Goal: Information Seeking & Learning: Learn about a topic

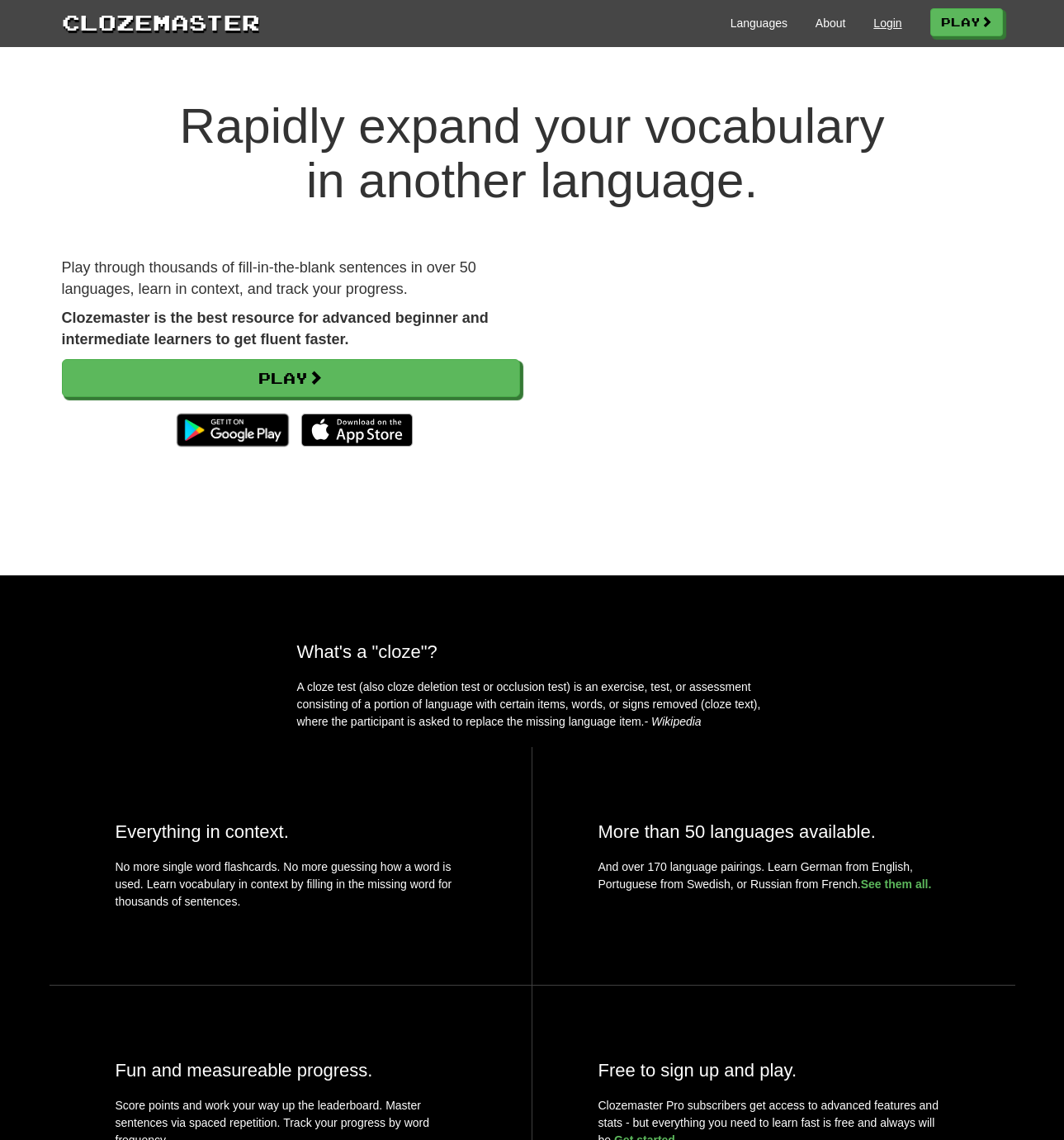
click at [877, 26] on link "Login" at bounding box center [888, 23] width 28 height 17
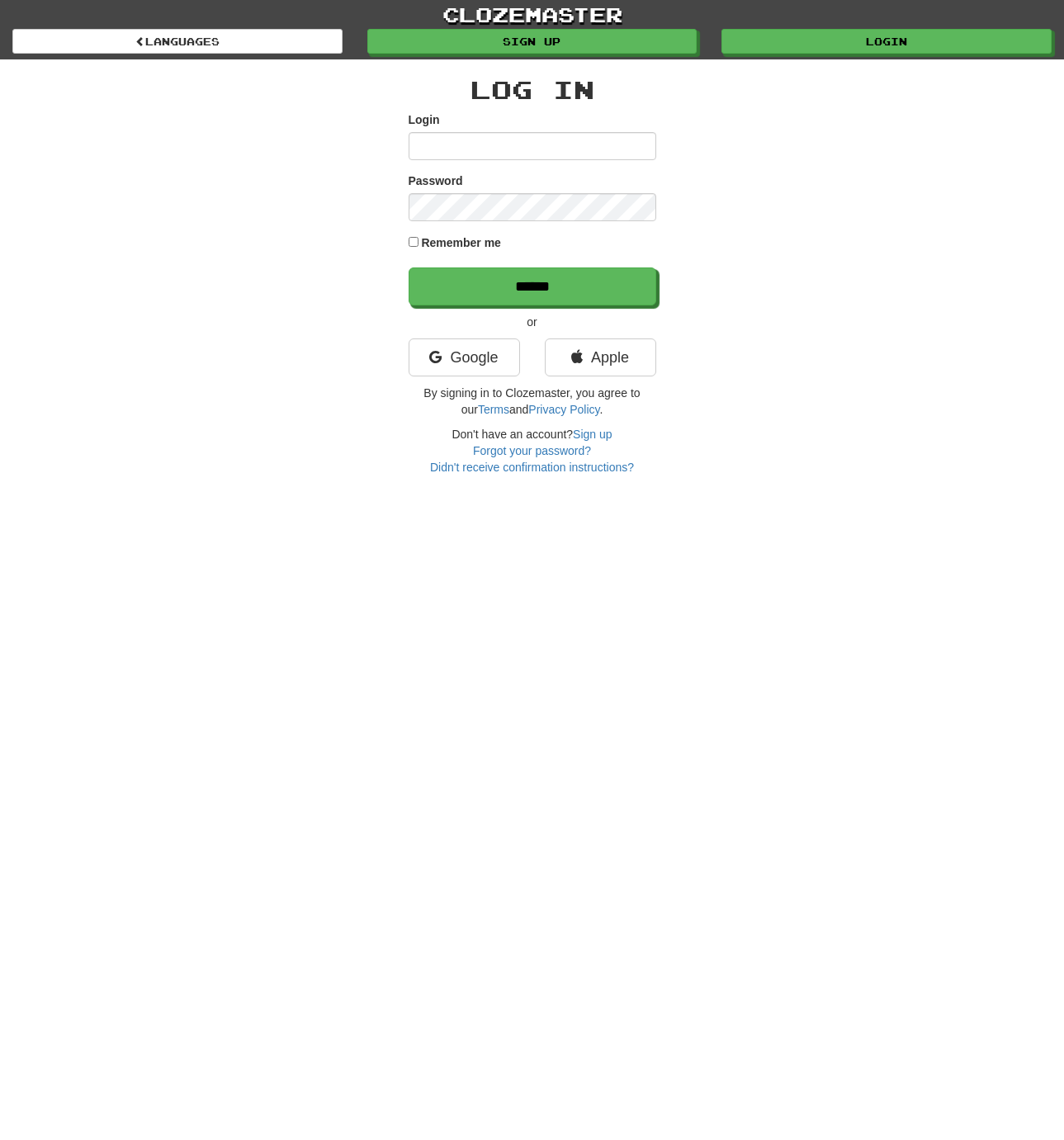
type input "**********"
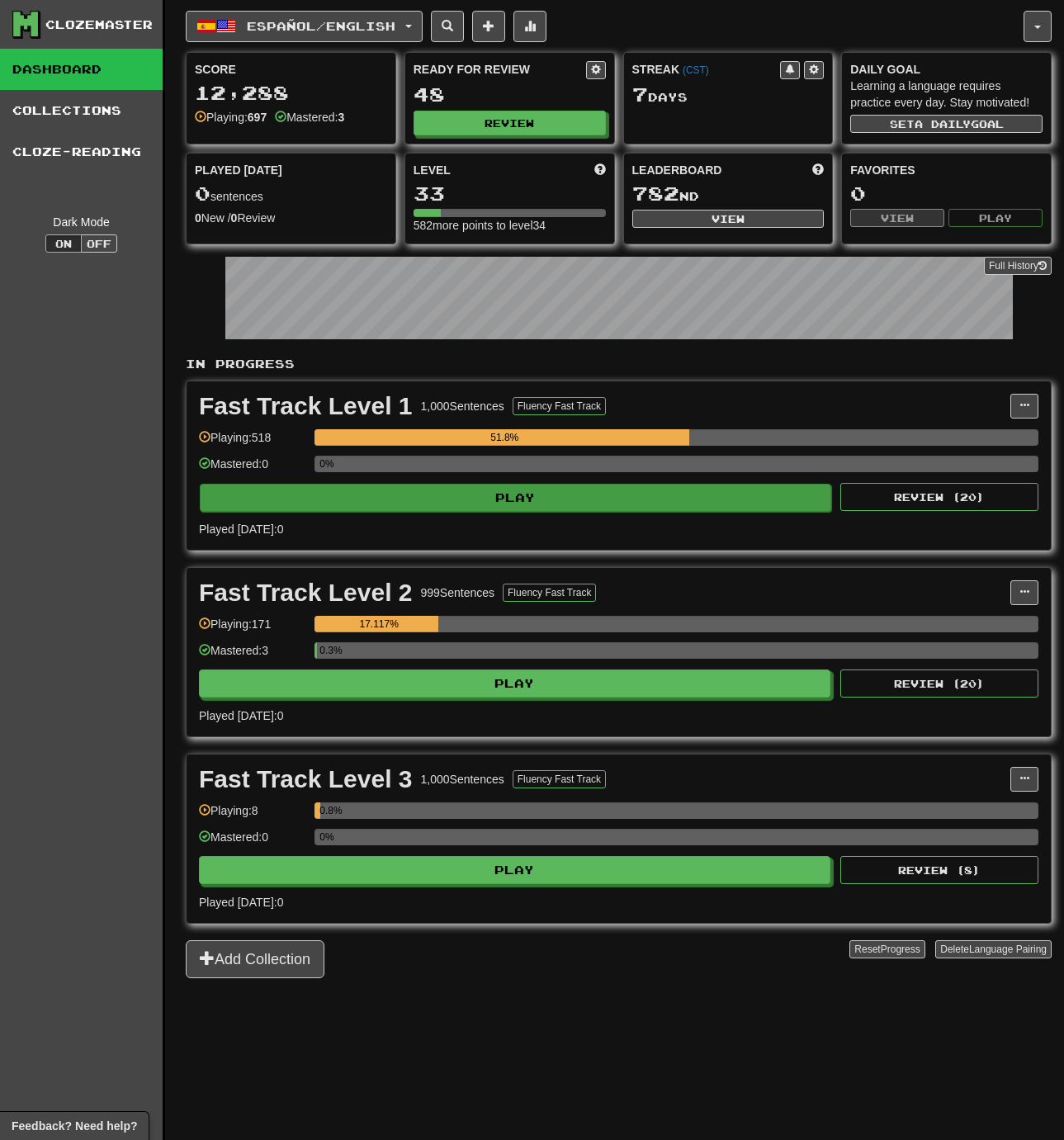
click at [528, 512] on button "Play" at bounding box center [515, 498] width 632 height 28
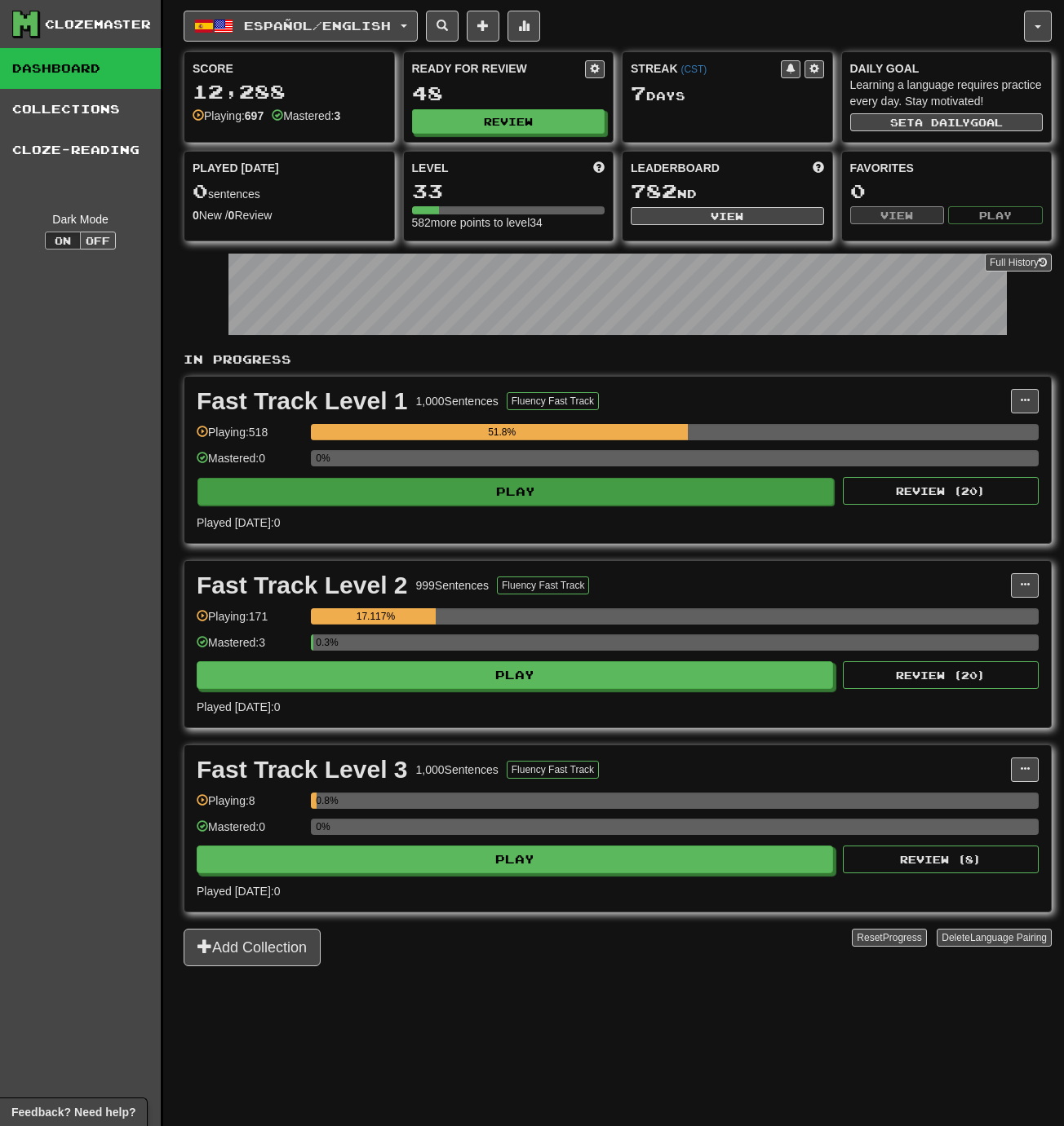
select select "**"
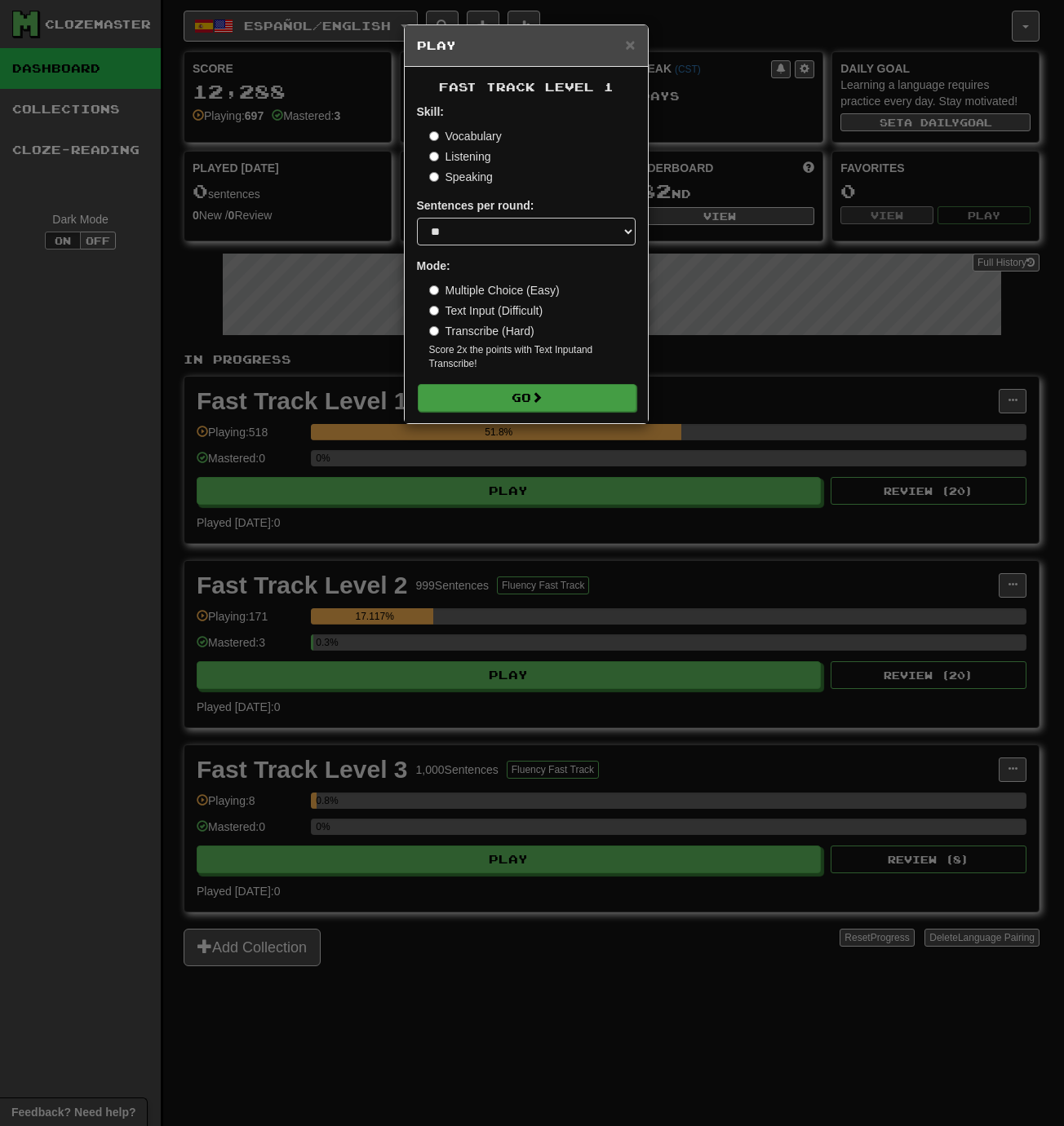
click at [510, 392] on button "Go" at bounding box center [527, 398] width 219 height 27
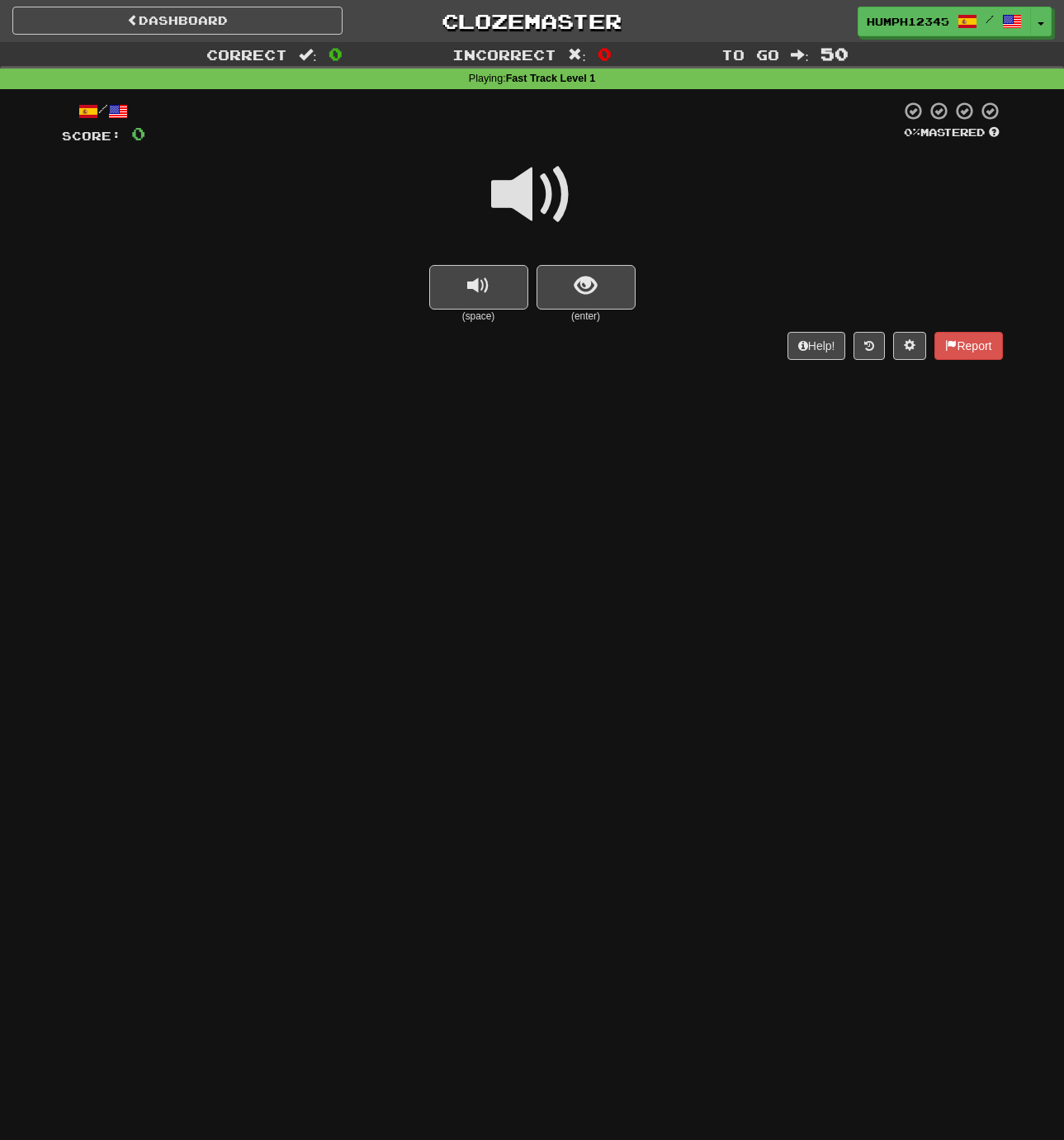
click at [524, 195] on span at bounding box center [533, 195] width 83 height 83
click at [522, 196] on span at bounding box center [533, 195] width 83 height 83
click at [520, 196] on span at bounding box center [533, 195] width 83 height 83
click at [567, 277] on button "show sentence" at bounding box center [586, 287] width 100 height 44
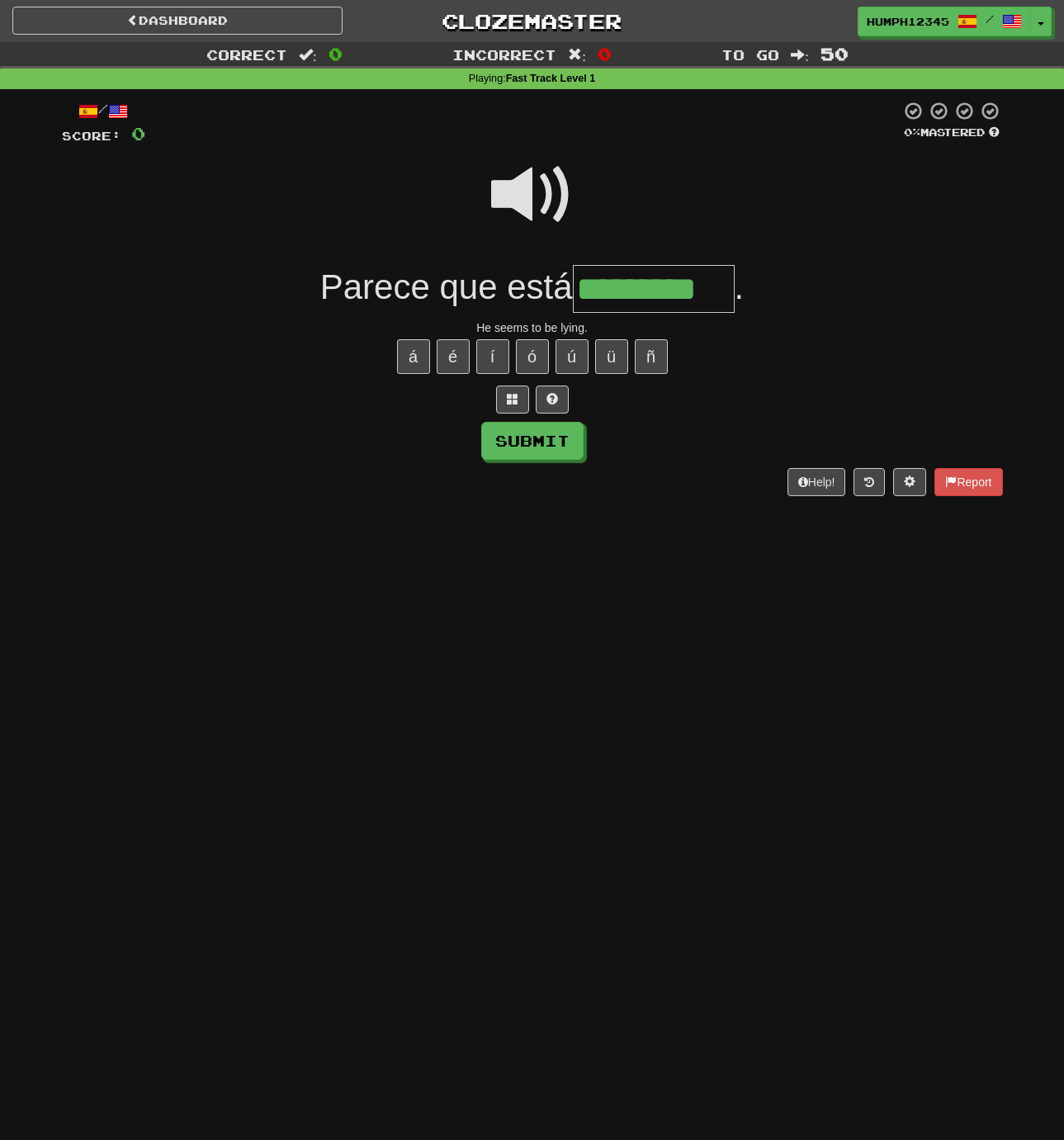
type input "*********"
click at [518, 194] on span at bounding box center [533, 195] width 83 height 83
click at [520, 194] on span at bounding box center [533, 195] width 83 height 83
click at [523, 437] on button "Submit" at bounding box center [533, 441] width 102 height 38
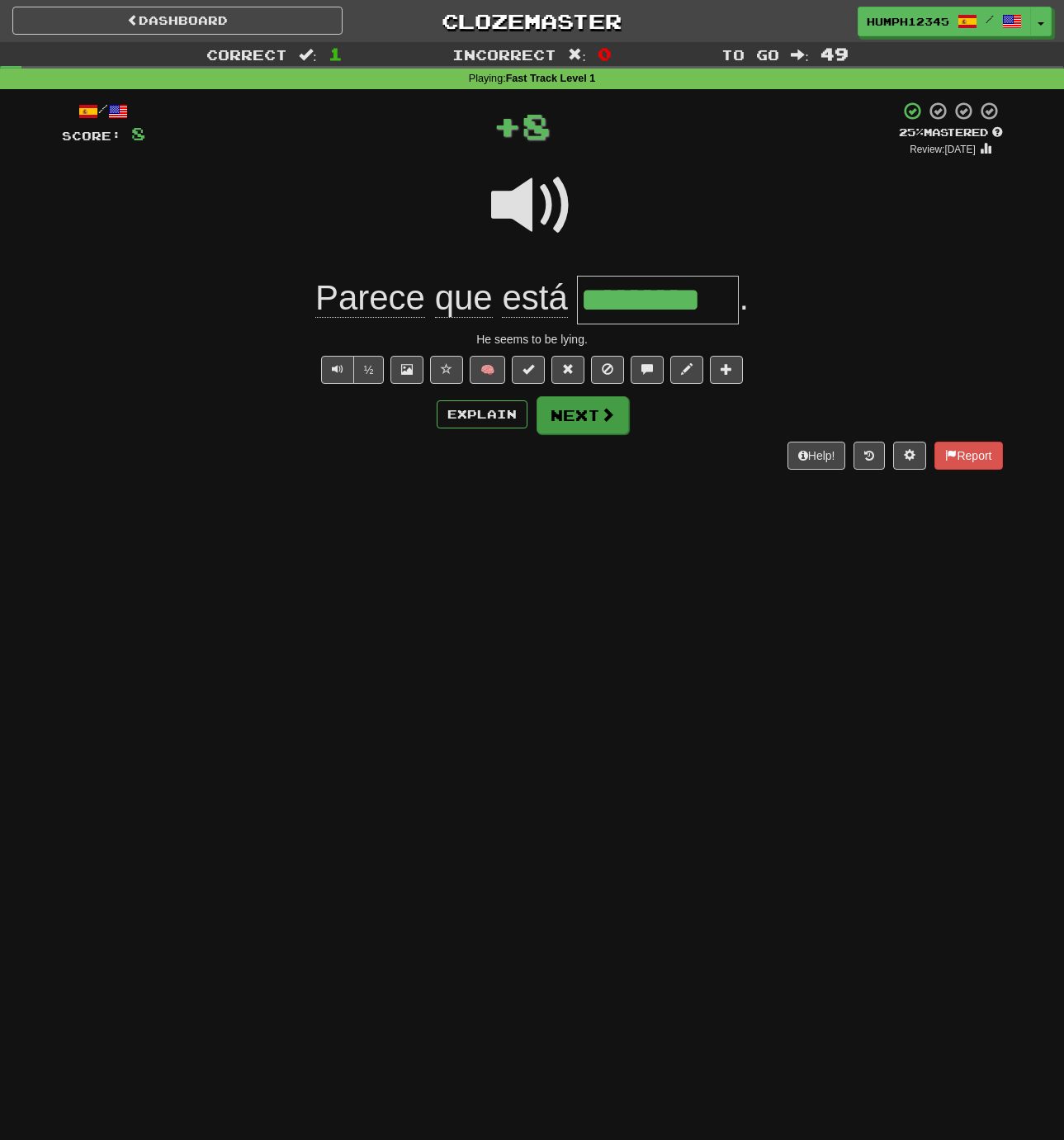
click at [561, 411] on button "Next" at bounding box center [583, 415] width 93 height 38
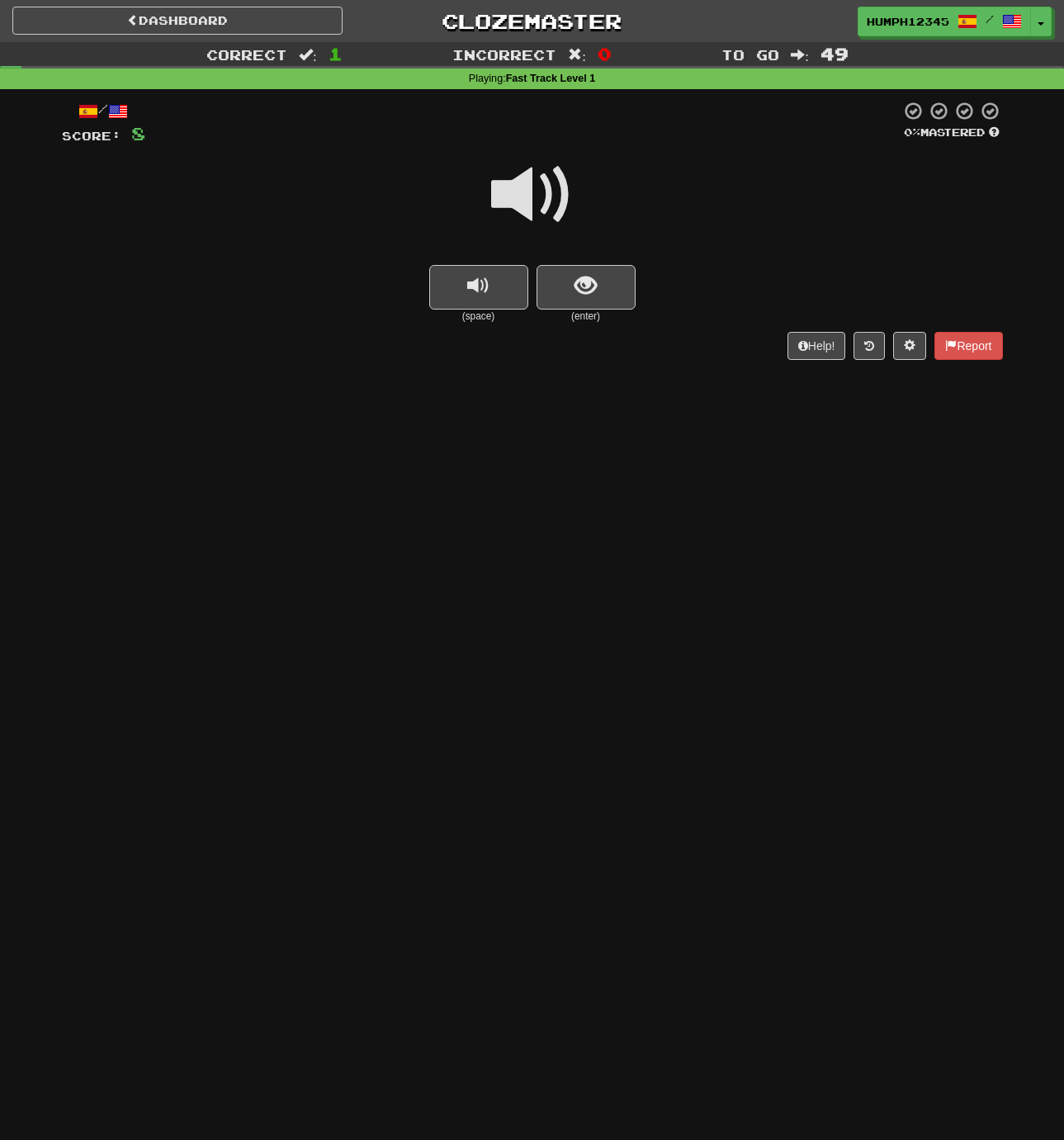
click at [517, 188] on span at bounding box center [533, 195] width 83 height 83
click at [560, 278] on button "show sentence" at bounding box center [586, 287] width 100 height 44
